Goal: Navigation & Orientation: Go to known website

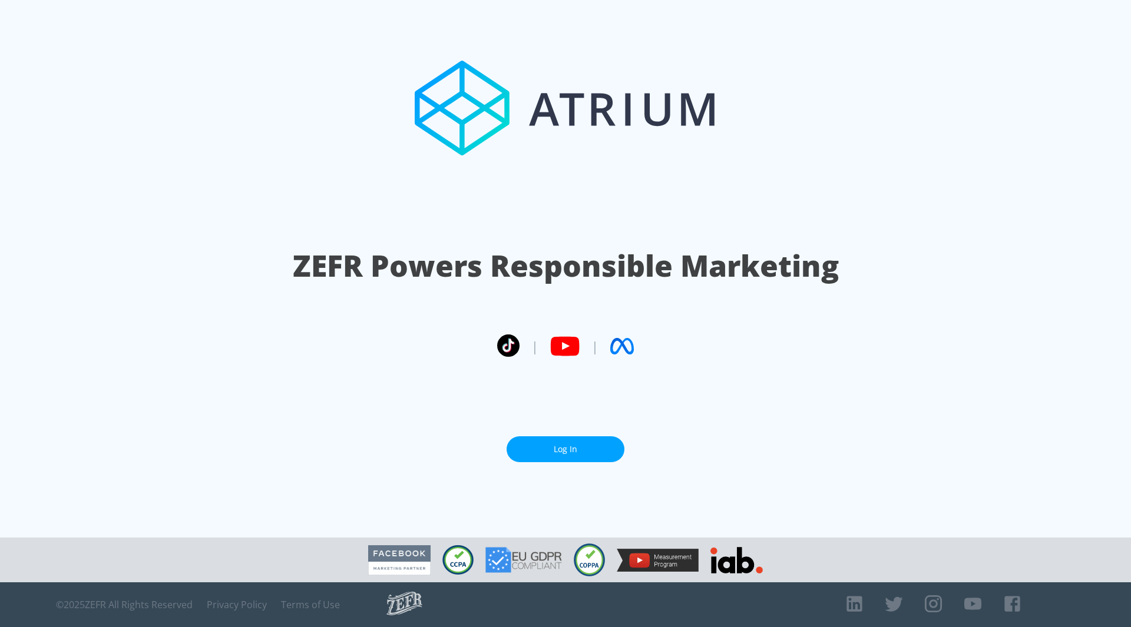
click at [572, 439] on link "Log In" at bounding box center [566, 449] width 118 height 27
click at [563, 282] on h1 "ZEFR Powers Responsible Marketing" at bounding box center [566, 266] width 546 height 41
click at [508, 337] on circle at bounding box center [508, 346] width 23 height 23
drag, startPoint x: 626, startPoint y: 342, endPoint x: 561, endPoint y: 322, distance: 67.1
click at [626, 342] on icon at bounding box center [624, 346] width 22 height 16
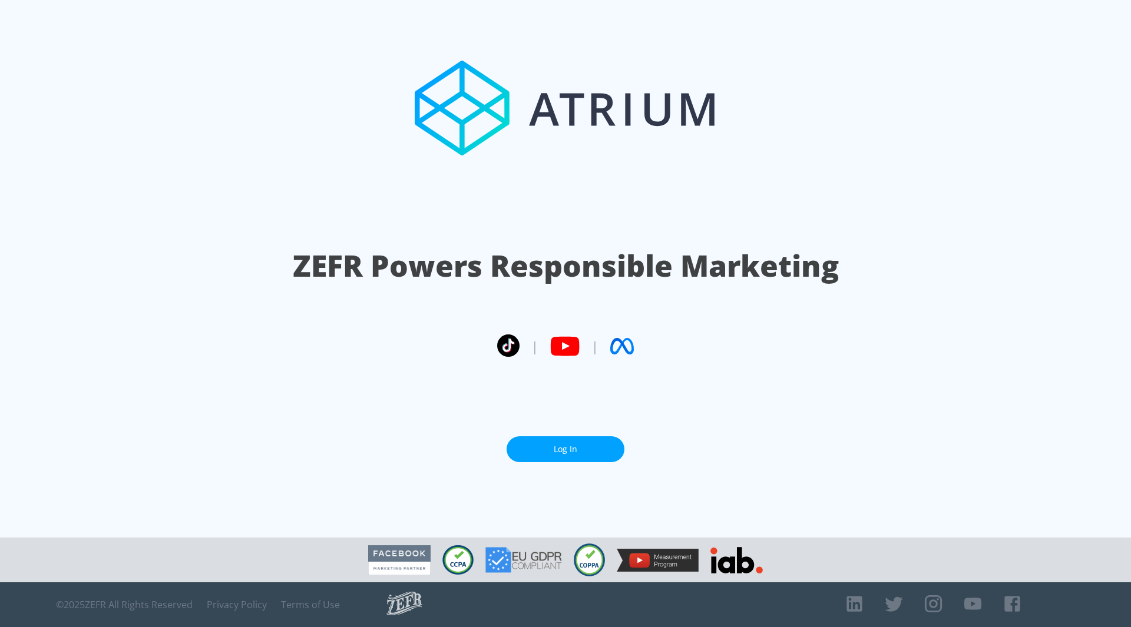
click at [586, 439] on link "Log In" at bounding box center [566, 449] width 118 height 27
